Goal: Find specific page/section: Find specific page/section

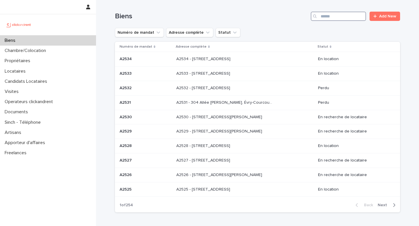
click at [322, 16] on input "Search" at bounding box center [338, 16] width 55 height 9
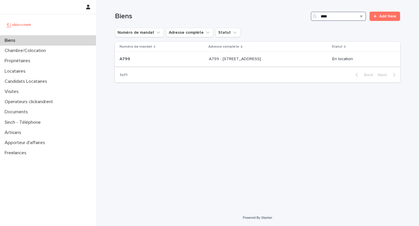
type input "****"
click at [245, 60] on p "A799 - [STREET_ADDRESS]" at bounding box center [235, 59] width 53 height 6
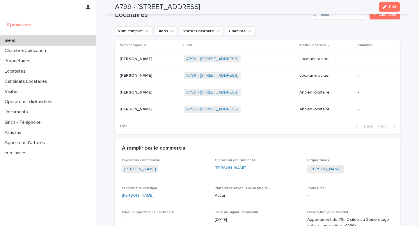
scroll to position [285, 0]
click at [291, 112] on div "A799 - [STREET_ADDRESS] + 0" at bounding box center [239, 110] width 111 height 12
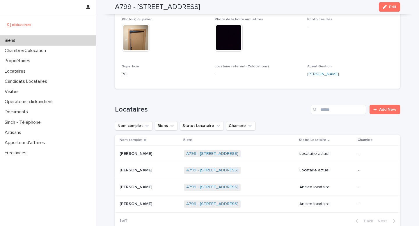
scroll to position [228, 0]
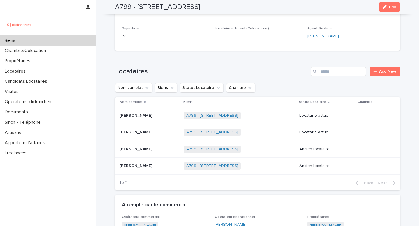
click at [146, 150] on p "[PERSON_NAME]" at bounding box center [137, 149] width 34 height 6
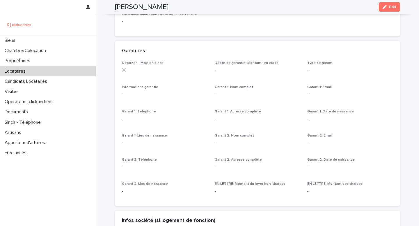
scroll to position [322, 0]
